Goal: Task Accomplishment & Management: Use online tool/utility

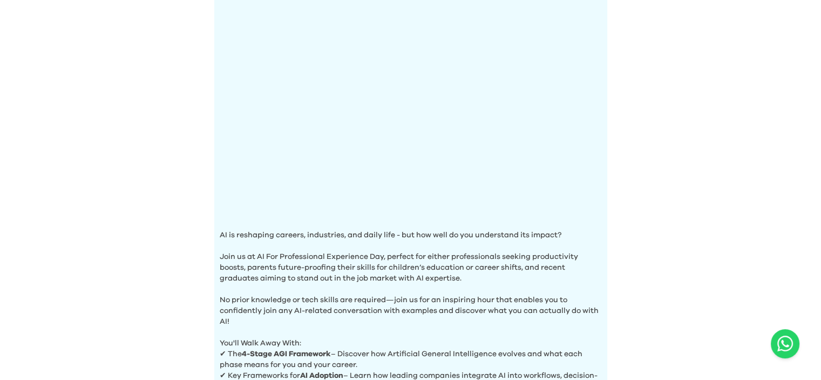
scroll to position [216, 0]
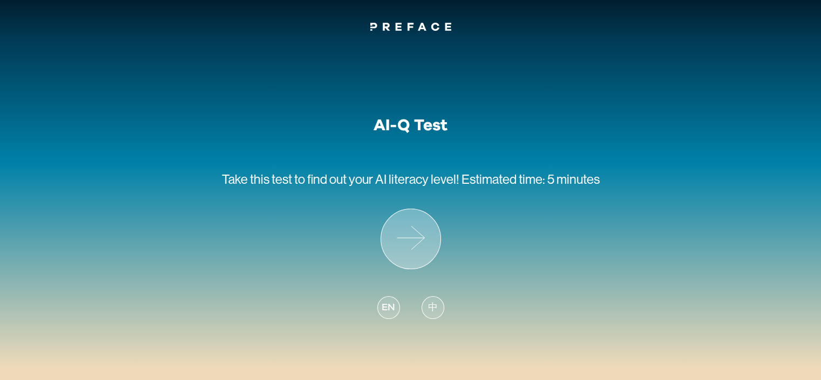
click at [426, 238] on icon at bounding box center [410, 238] width 59 height 59
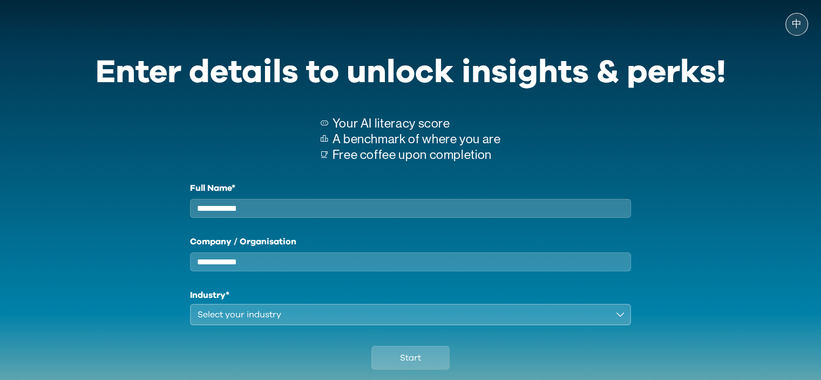
drag, startPoint x: 426, startPoint y: 238, endPoint x: 339, endPoint y: 133, distance: 136.1
click at [339, 133] on p "A benchmark of where you are" at bounding box center [417, 139] width 168 height 16
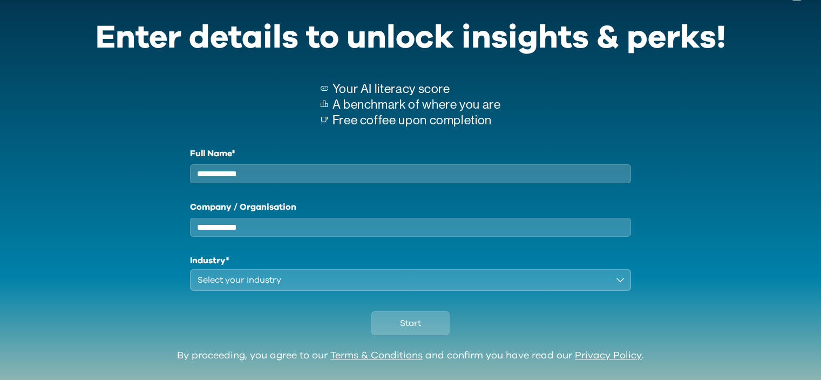
scroll to position [67, 0]
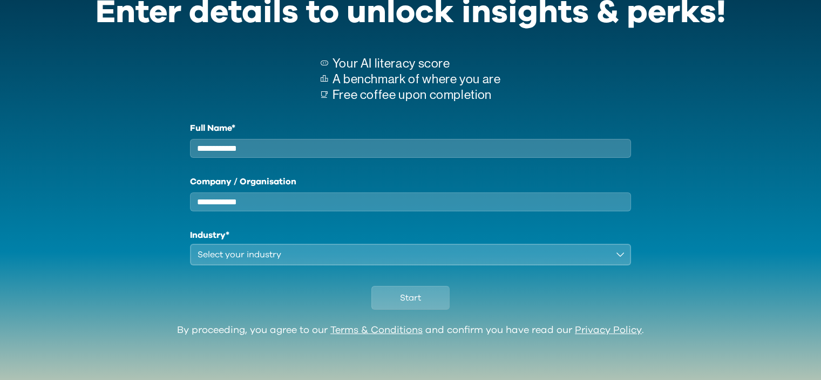
click at [365, 145] on input "Full Name*" at bounding box center [411, 148] width 442 height 19
type input "****"
click at [335, 194] on input "Company / Organisation" at bounding box center [411, 201] width 442 height 19
type input "*****"
click at [339, 248] on div "Select your industry" at bounding box center [404, 254] width 412 height 13
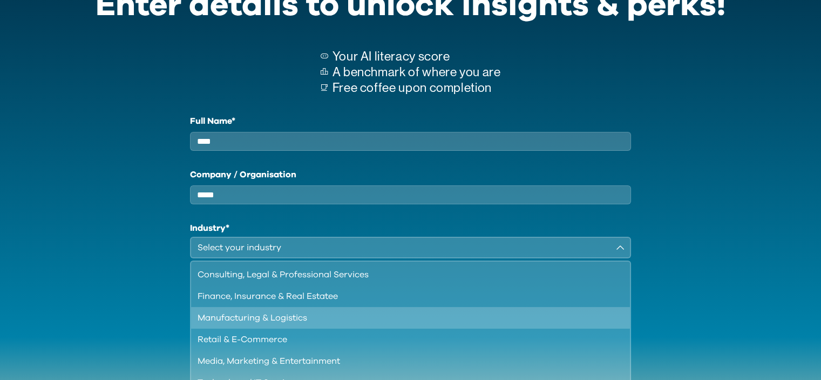
click at [338, 323] on div "Manufacturing & Logistics" at bounding box center [405, 317] width 414 height 13
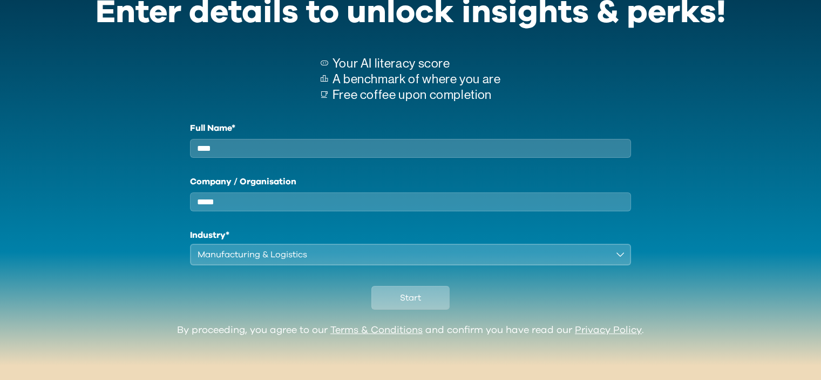
click at [397, 300] on button "Start" at bounding box center [411, 298] width 78 height 24
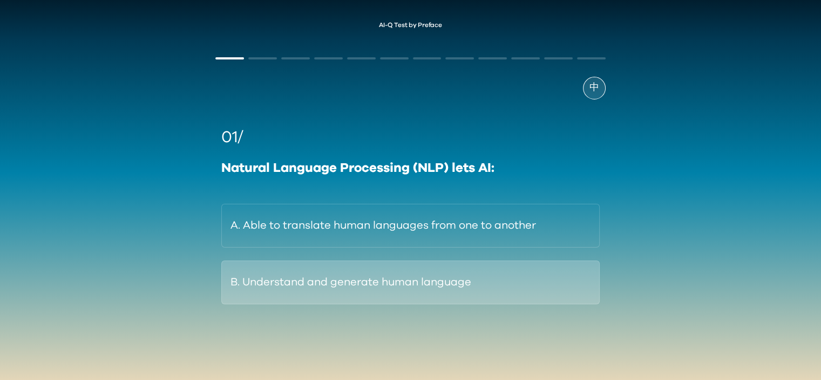
click at [374, 272] on button "B. Understand and generate human language" at bounding box center [410, 282] width 378 height 44
